Goal: Transaction & Acquisition: Book appointment/travel/reservation

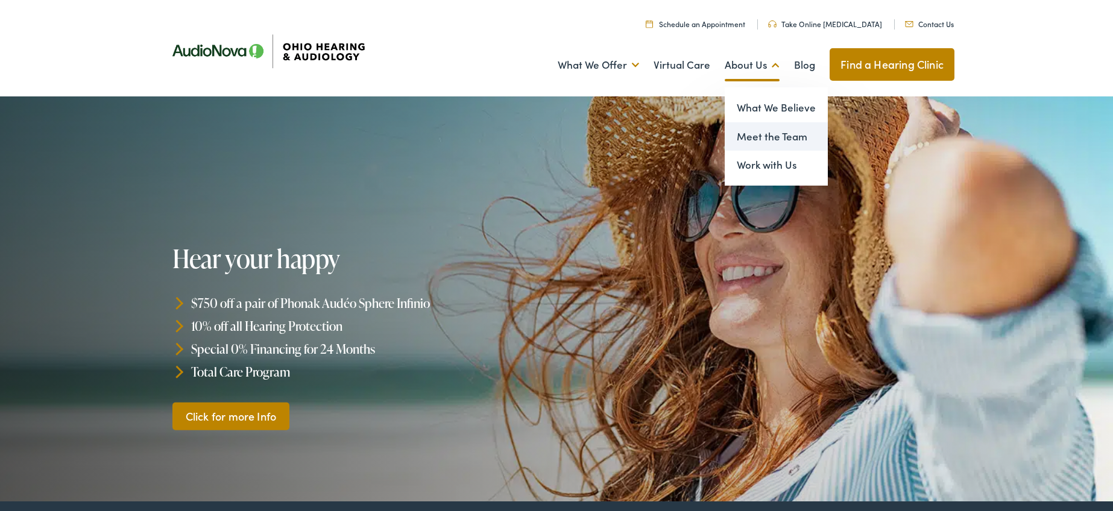
click at [769, 138] on link "Meet the Team" at bounding box center [776, 136] width 103 height 29
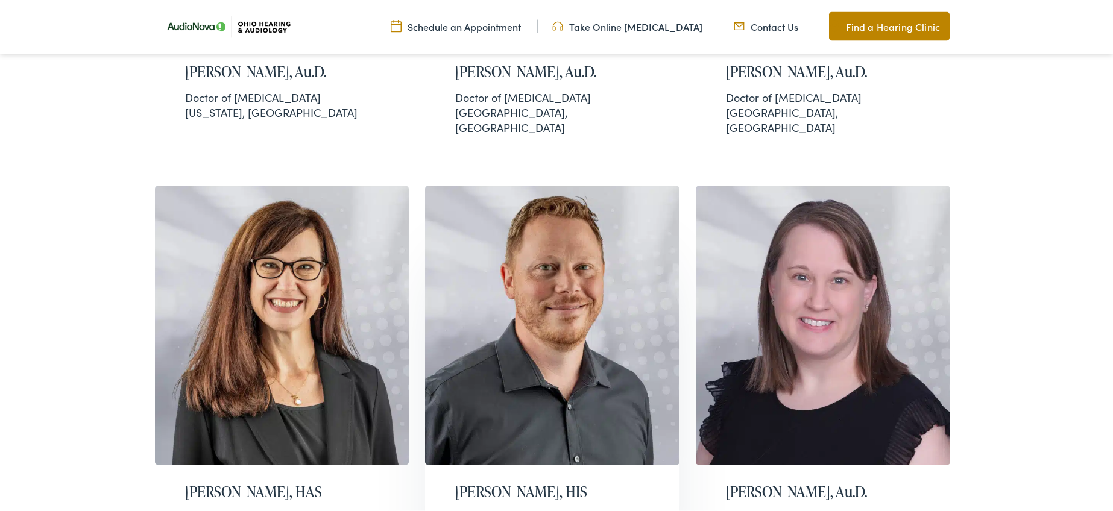
scroll to position [1906, 0]
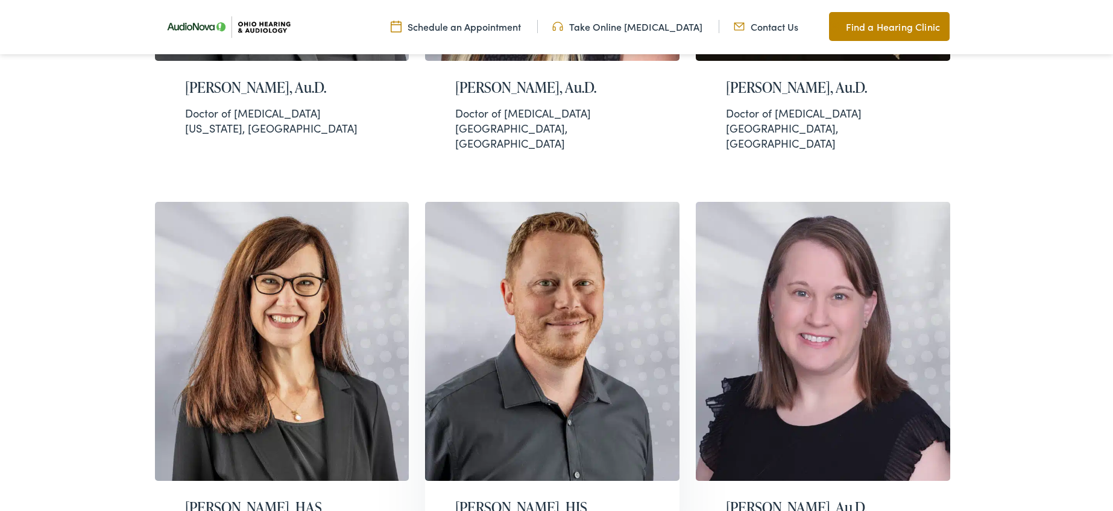
click at [558, 224] on img at bounding box center [552, 342] width 254 height 280
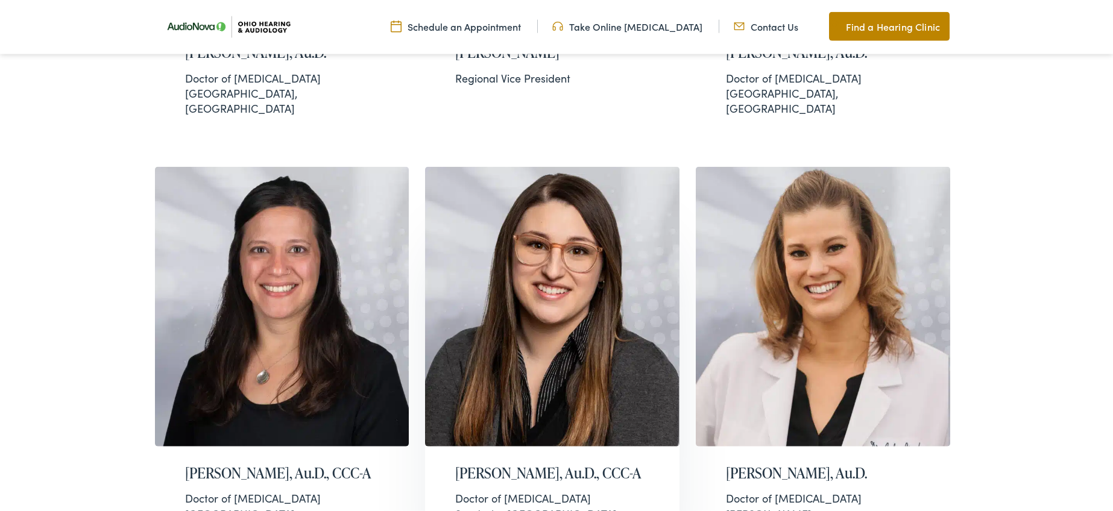
scroll to position [676, 0]
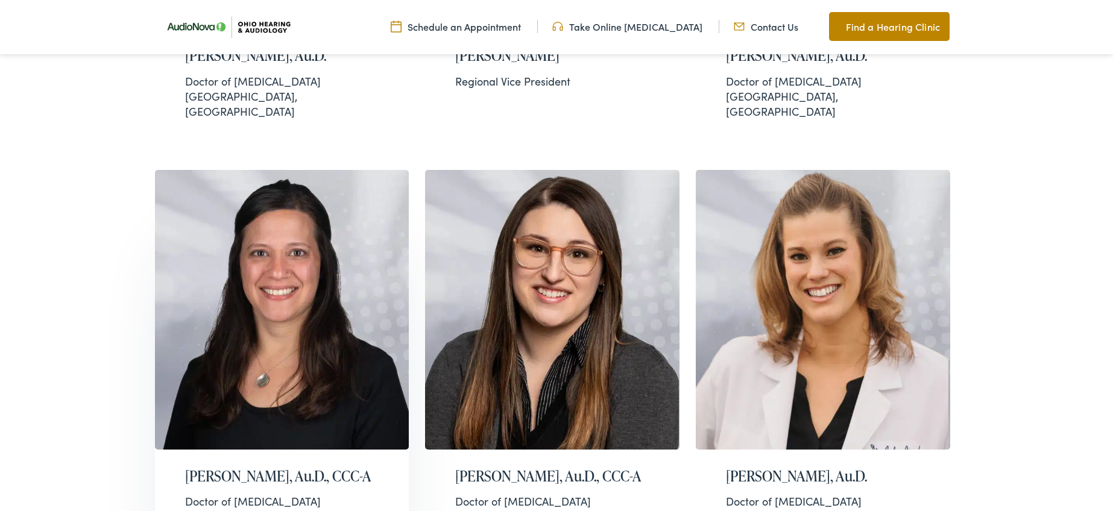
click at [304, 272] on img at bounding box center [282, 310] width 254 height 280
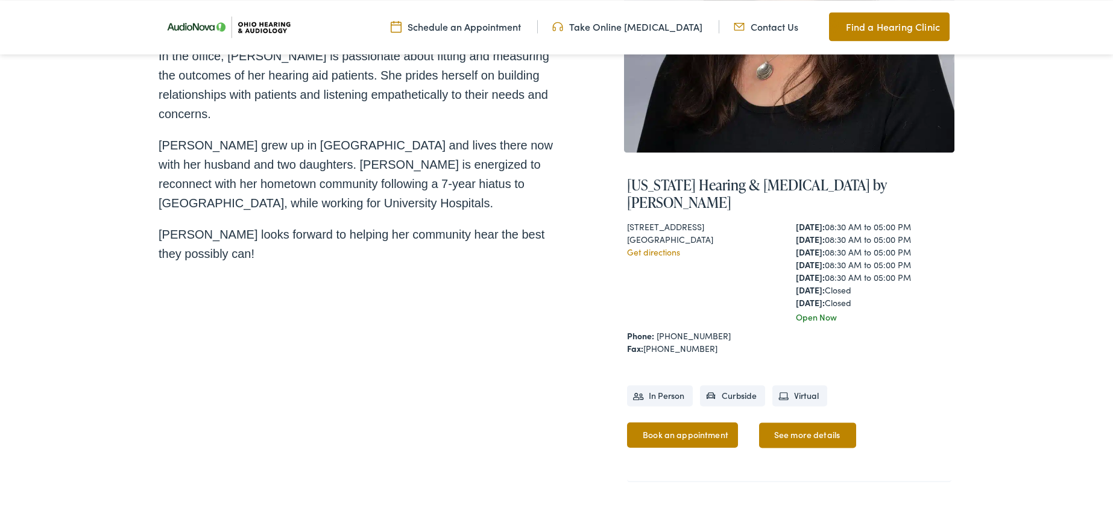
scroll to position [307, 0]
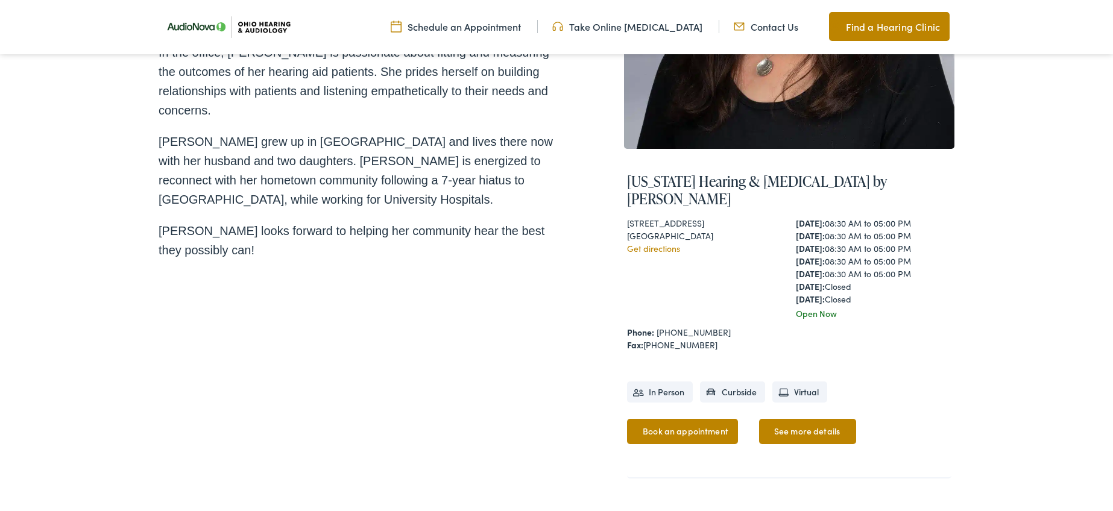
click at [701, 419] on link "Book an appointment" at bounding box center [682, 431] width 111 height 25
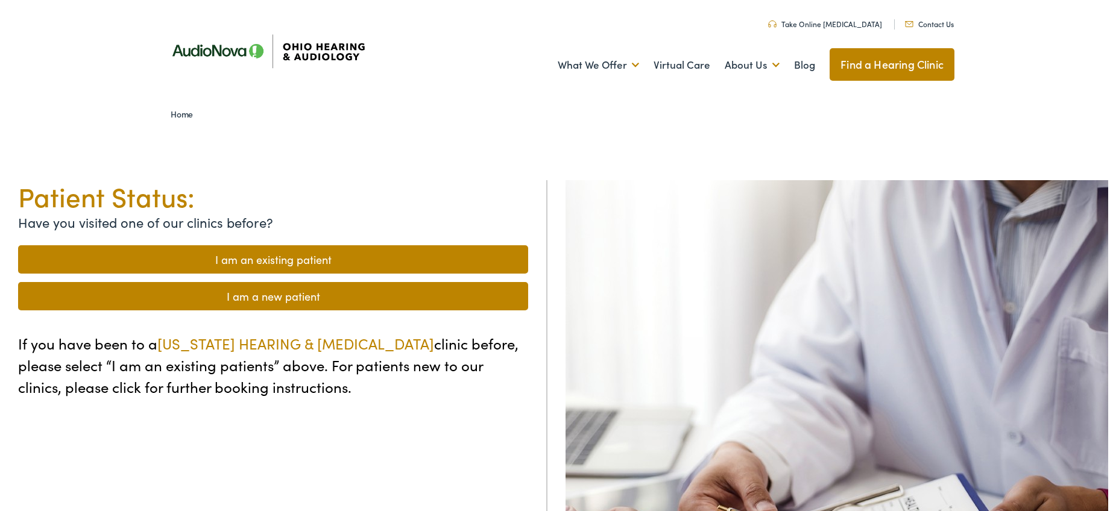
click at [300, 254] on link "I am an existing patient" at bounding box center [273, 259] width 510 height 28
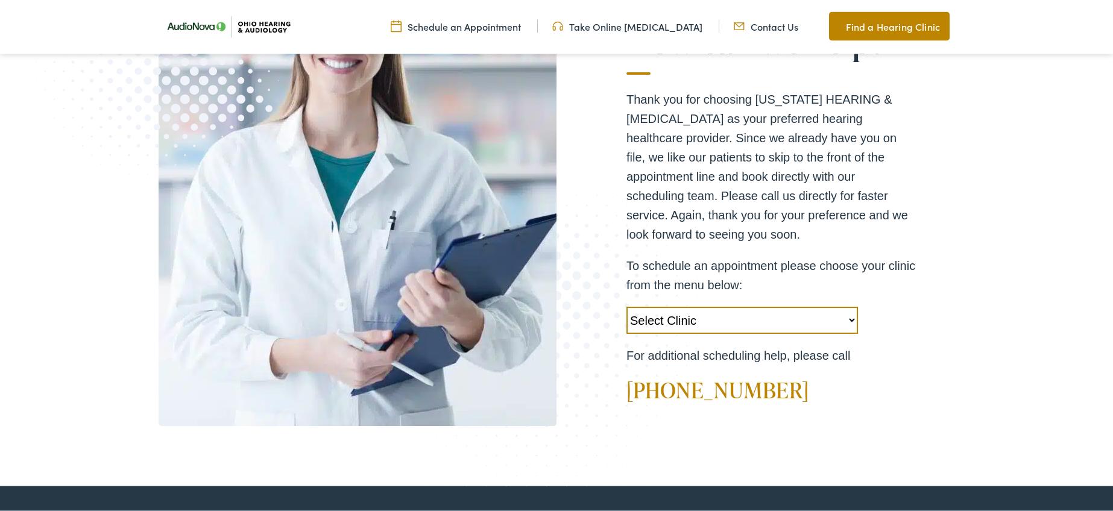
scroll to position [307, 0]
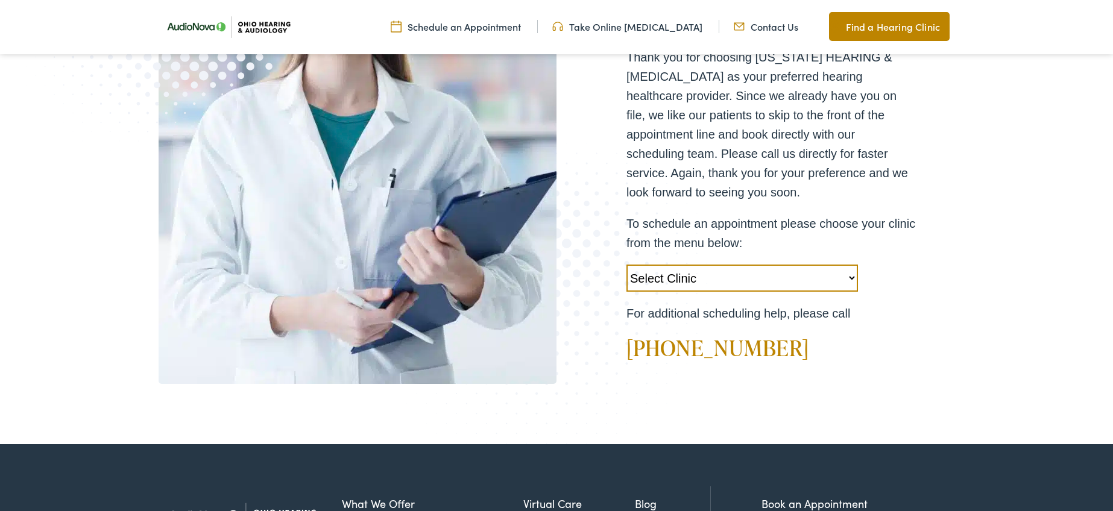
click at [626, 265] on select "Select Clinic Chillicothe-OH-AudioNova 138 Marietta Rd Boardman-OH-AudioNova 75…" at bounding box center [742, 278] width 232 height 27
select select "https://ohiohearing.alpacaaudiology.com/locations/ashland-oh/"
click option "Ashland-OH-Ohio Hearing & Audiology 2212 Mifflin Ave" at bounding box center [0, 0] width 0 height 0
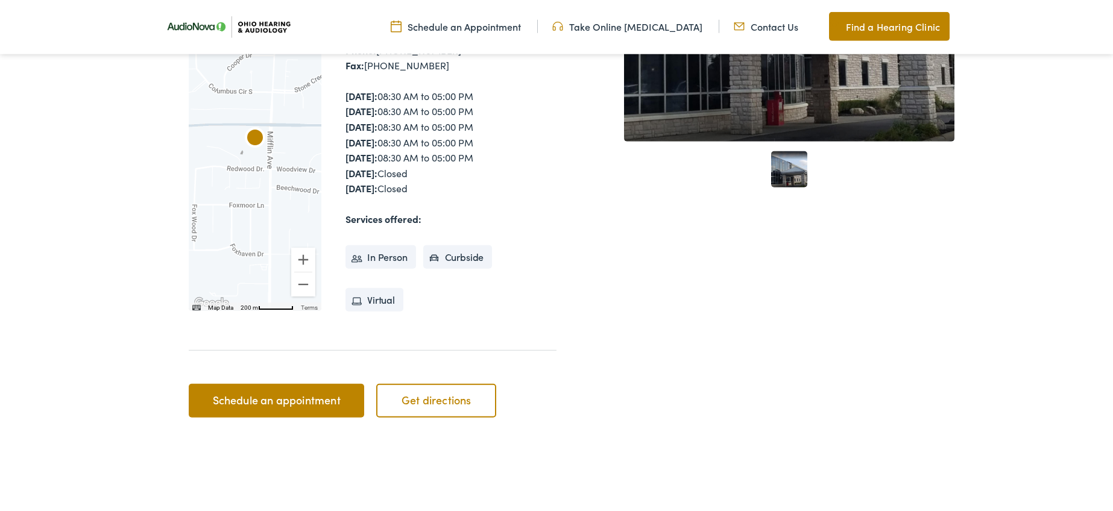
scroll to position [369, 0]
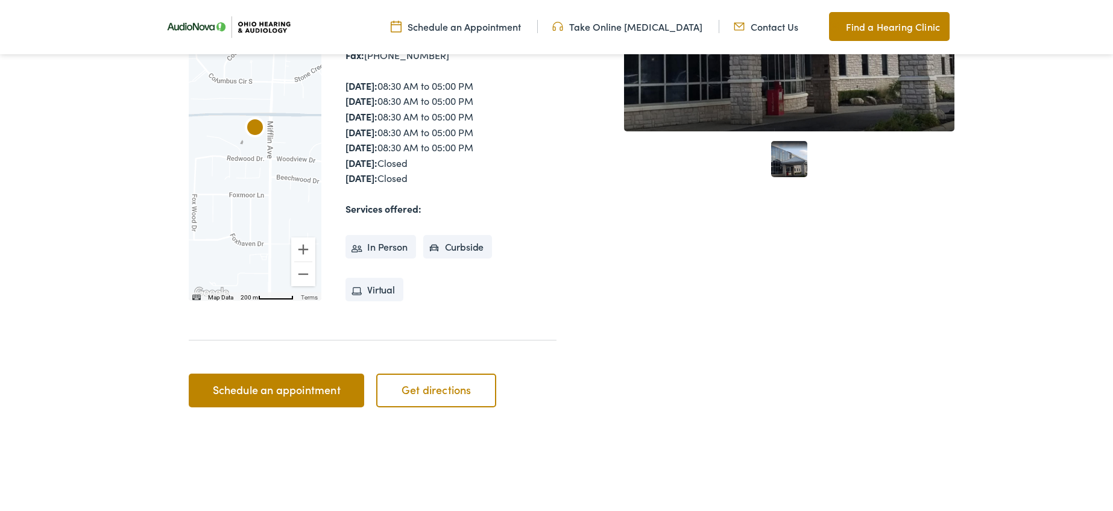
click at [275, 374] on link "Schedule an appointment" at bounding box center [276, 391] width 175 height 34
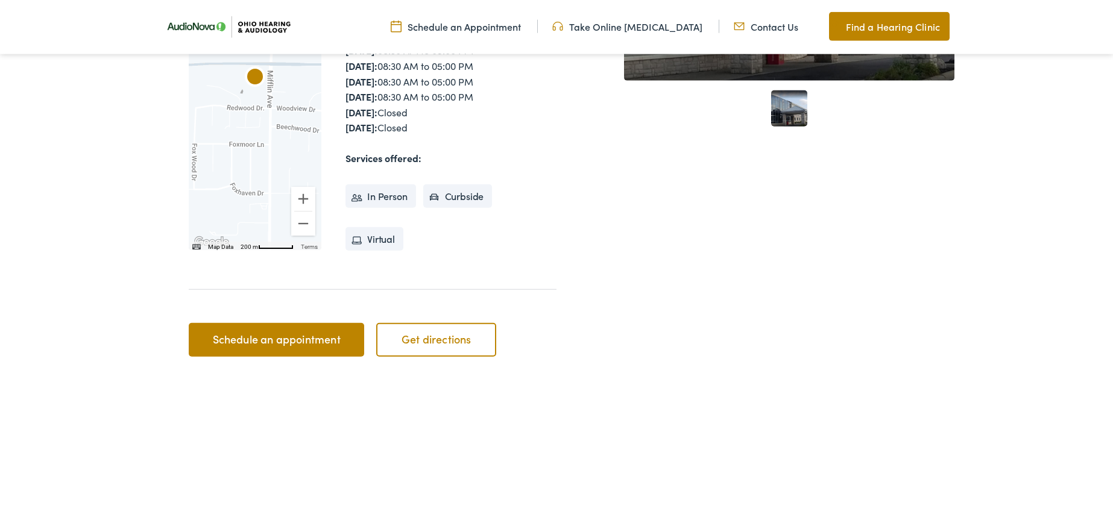
scroll to position [430, 0]
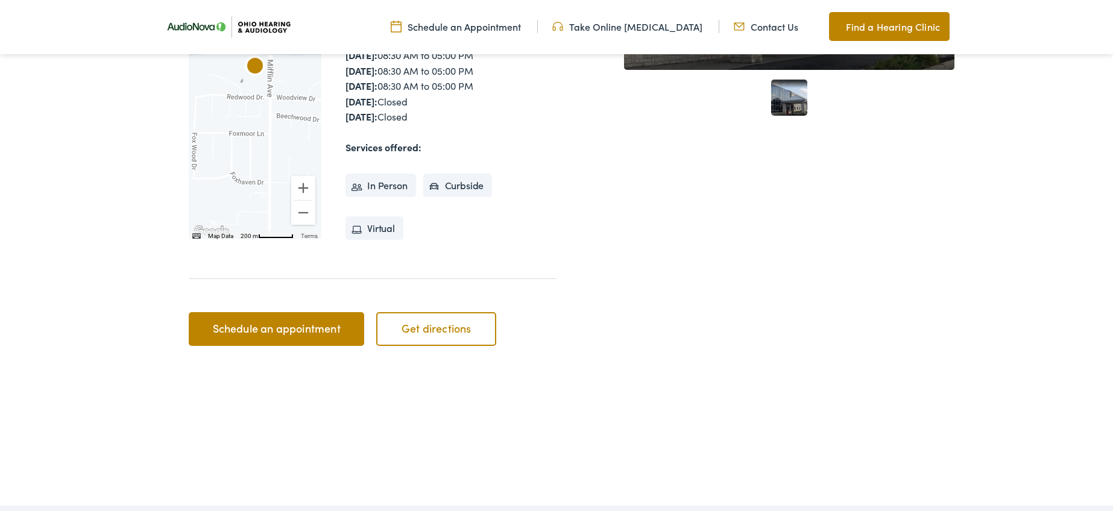
click at [279, 312] on link "Schedule an appointment" at bounding box center [276, 329] width 175 height 34
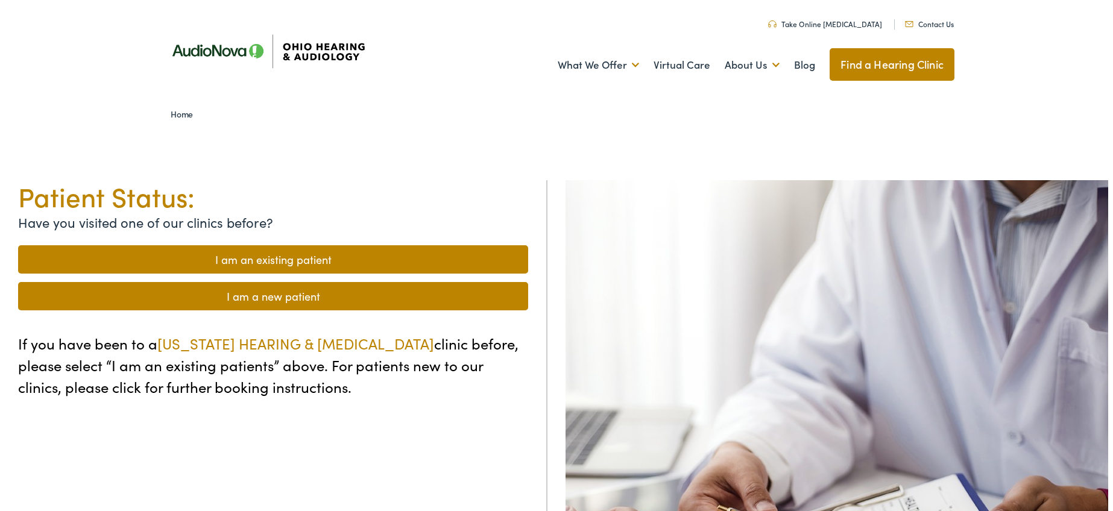
click at [298, 256] on link "I am an existing patient" at bounding box center [273, 259] width 510 height 28
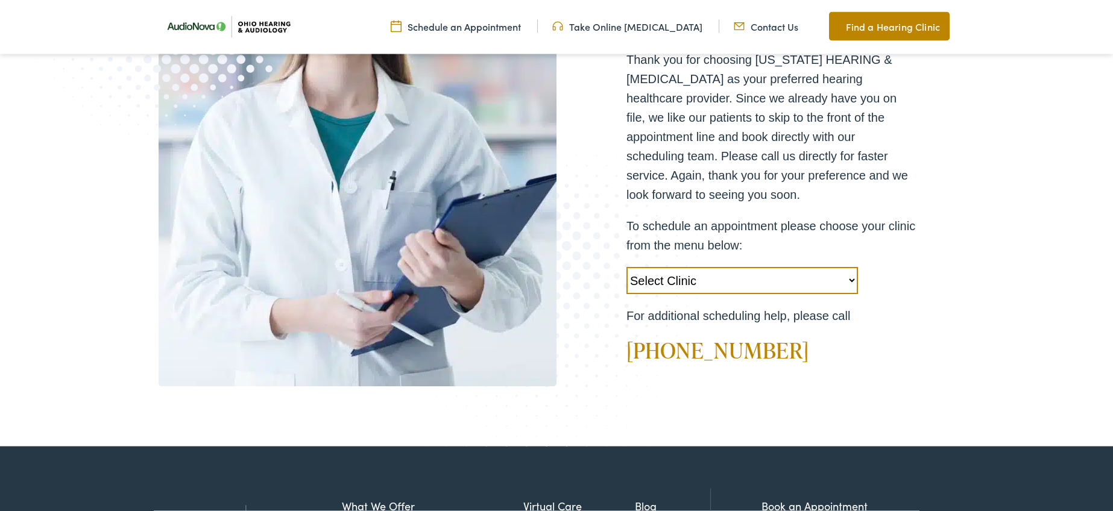
scroll to position [307, 0]
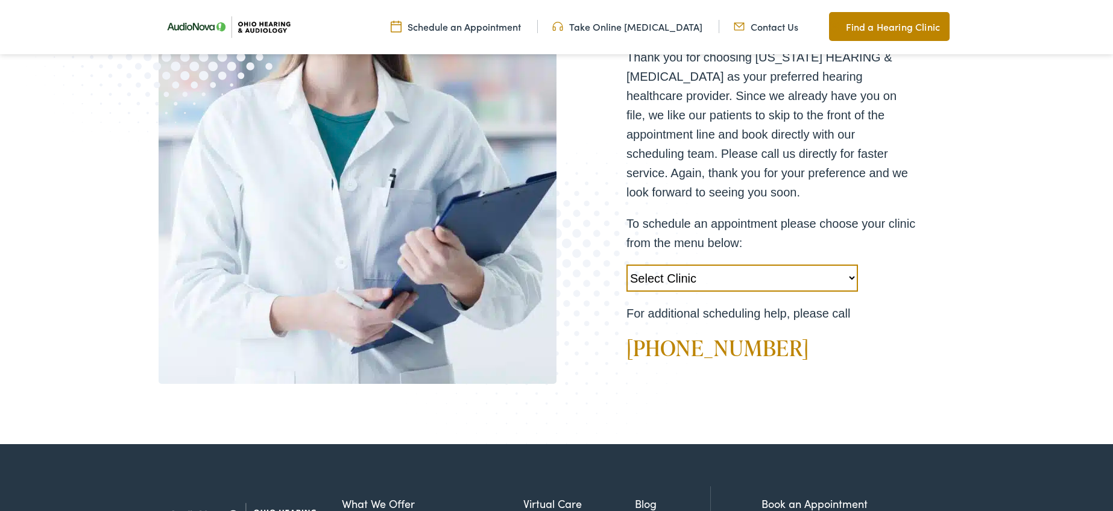
click at [626, 265] on select "Select Clinic [GEOGRAPHIC_DATA]-[GEOGRAPHIC_DATA]-AudioNova [STREET_ADDRESS][PE…" at bounding box center [742, 278] width 232 height 27
select select "[URL][DOMAIN_NAME]"
click option "[GEOGRAPHIC_DATA]-[GEOGRAPHIC_DATA]-[US_STATE] Hearing & [MEDICAL_DATA] [STREET…" at bounding box center [0, 0] width 0 height 0
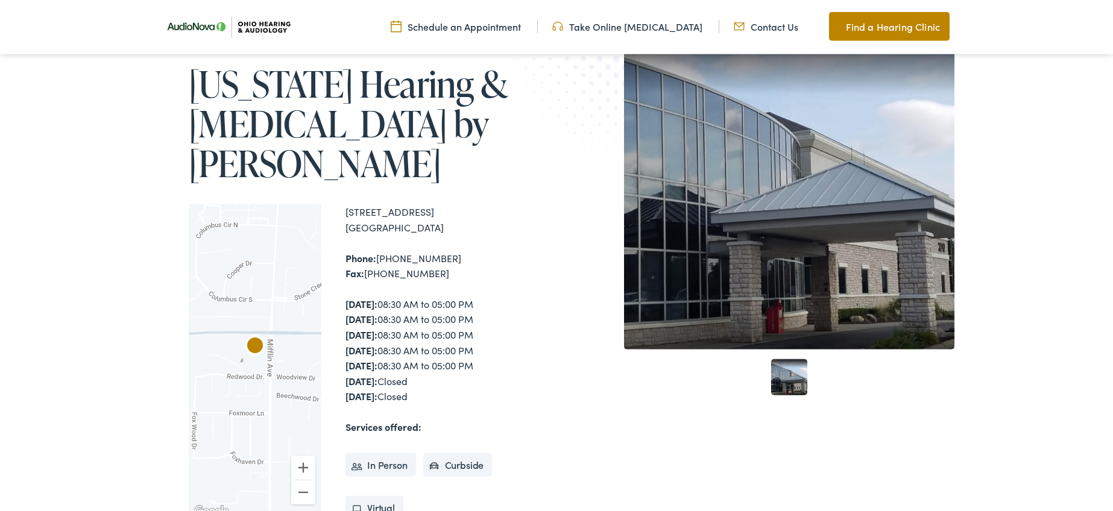
scroll to position [184, 0]
